Goal: Information Seeking & Learning: Learn about a topic

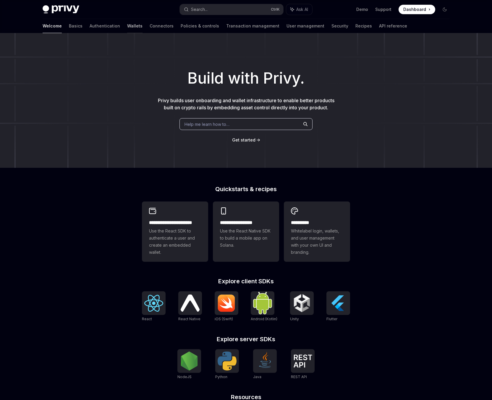
click at [127, 25] on link "Wallets" at bounding box center [134, 26] width 15 height 14
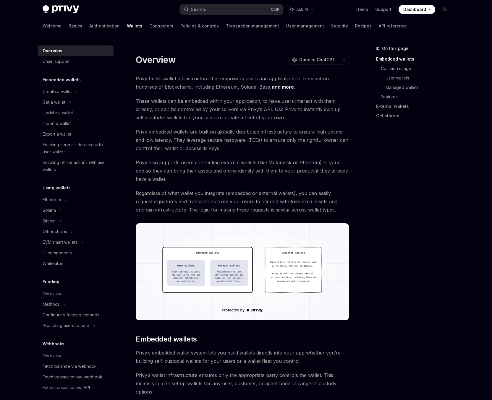
drag, startPoint x: 230, startPoint y: 234, endPoint x: 85, endPoint y: 52, distance: 233.2
click at [69, 24] on link "Basics" at bounding box center [76, 26] width 14 height 14
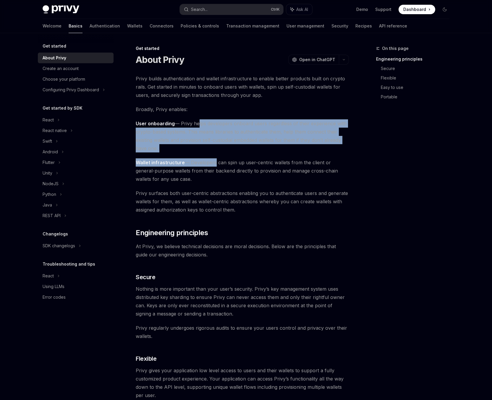
drag, startPoint x: 201, startPoint y: 132, endPoint x: 214, endPoint y: 161, distance: 31.5
click at [214, 161] on div "Privy builds authentication and wallet infrastructure to enable better products…" at bounding box center [242, 380] width 213 height 611
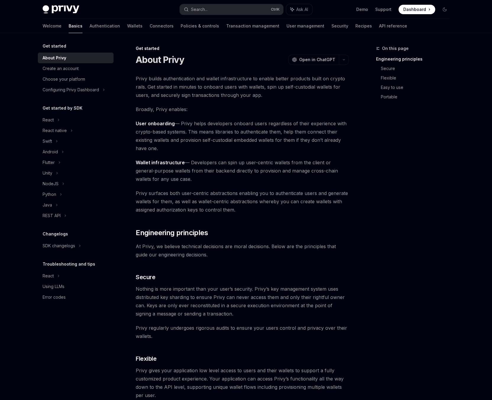
drag, startPoint x: 214, startPoint y: 161, endPoint x: 215, endPoint y: 165, distance: 4.6
click at [215, 165] on span "Wallet infrastructure — Developers can spin up user-centric wallets from the cl…" at bounding box center [242, 170] width 213 height 25
click at [66, 82] on div "Choose your platform" at bounding box center [64, 79] width 43 height 7
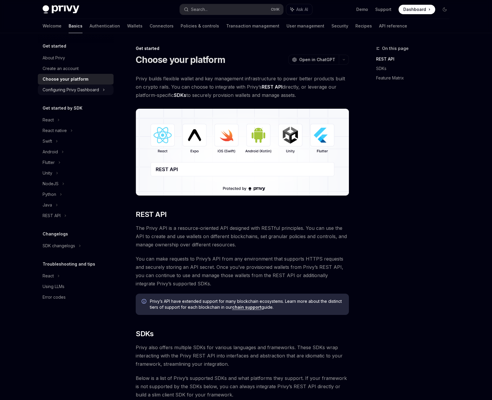
click at [80, 92] on div "Configuring Privy Dashboard" at bounding box center [71, 89] width 56 height 7
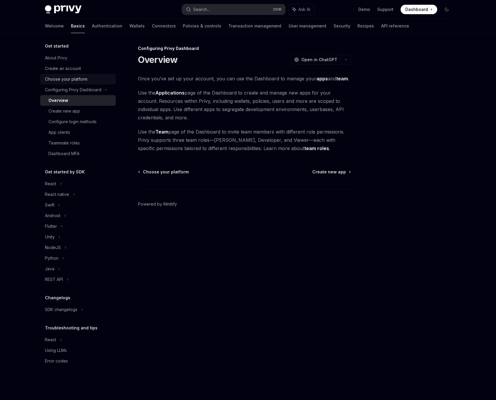
click at [77, 83] on link "Choose your platform" at bounding box center [78, 79] width 76 height 11
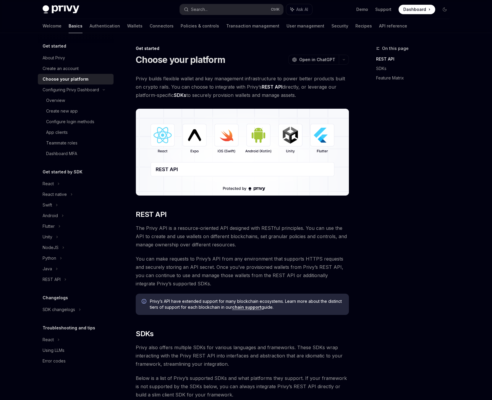
click at [229, 138] on img at bounding box center [242, 152] width 213 height 87
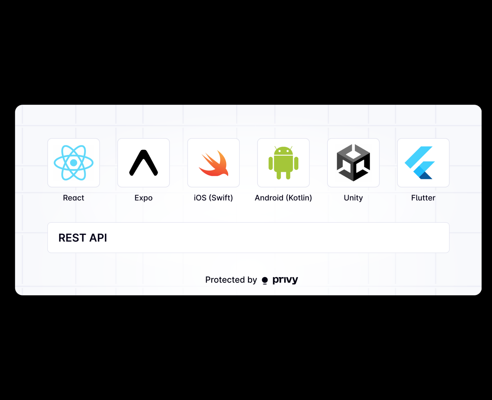
click at [229, 138] on img at bounding box center [248, 200] width 467 height 191
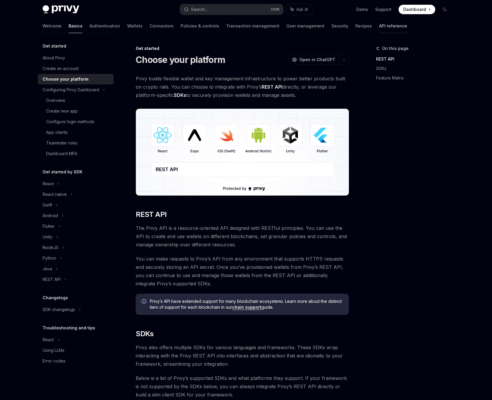
click at [379, 27] on link "API reference" at bounding box center [393, 26] width 28 height 14
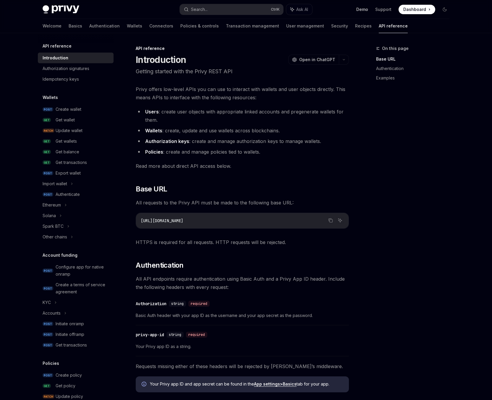
click at [359, 8] on link "Demo" at bounding box center [362, 10] width 12 height 6
click at [149, 24] on link "Connectors" at bounding box center [161, 26] width 24 height 14
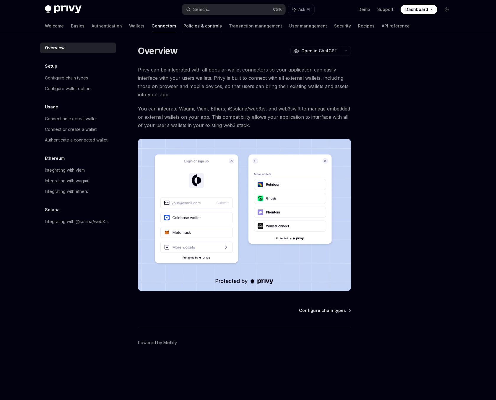
click at [184, 26] on link "Policies & controls" at bounding box center [203, 26] width 38 height 14
type textarea "*"
